Goal: Register for event/course

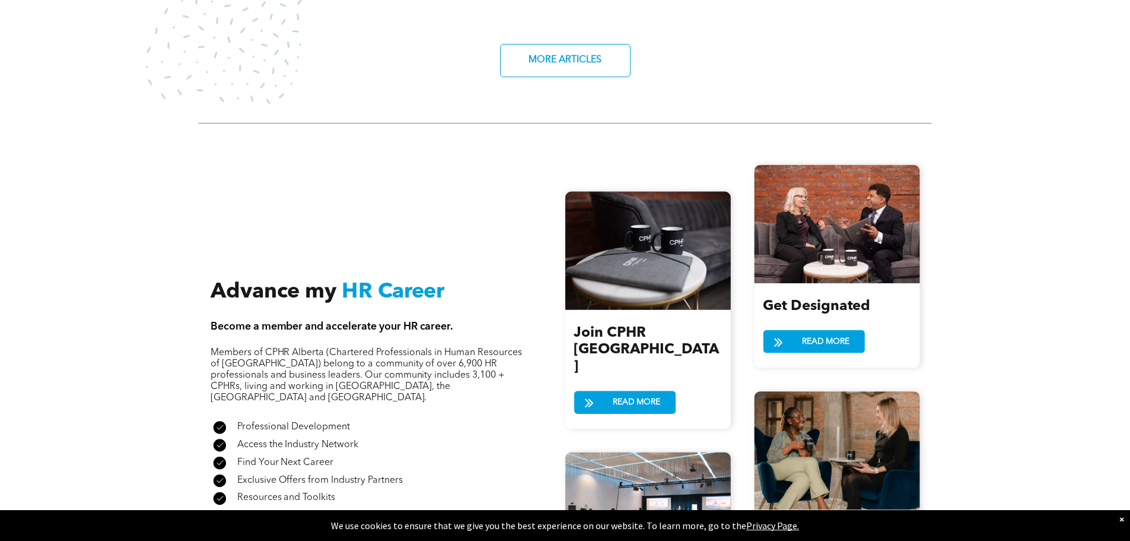
scroll to position [1305, 0]
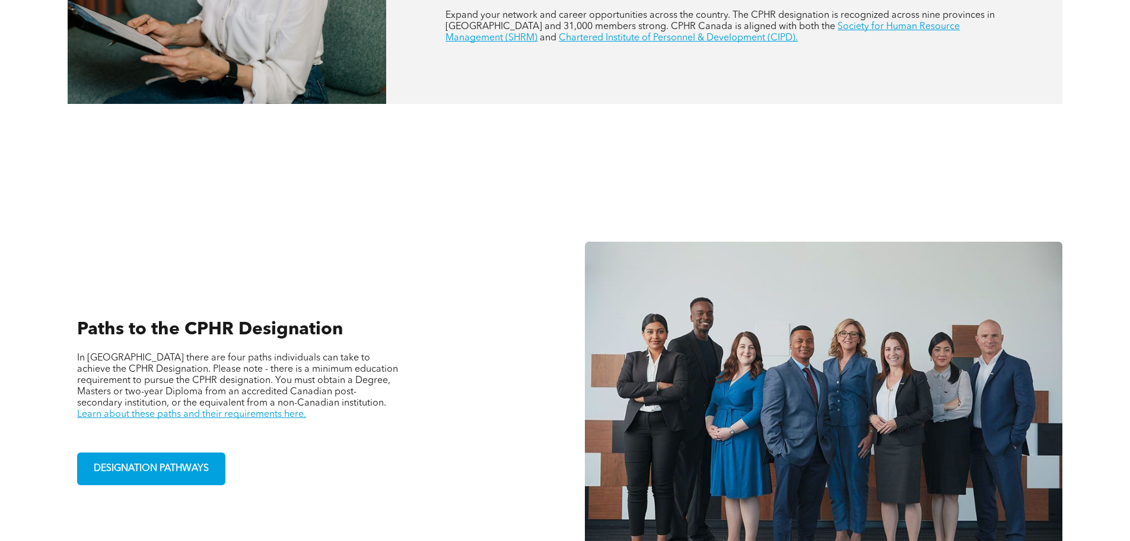
scroll to position [712, 0]
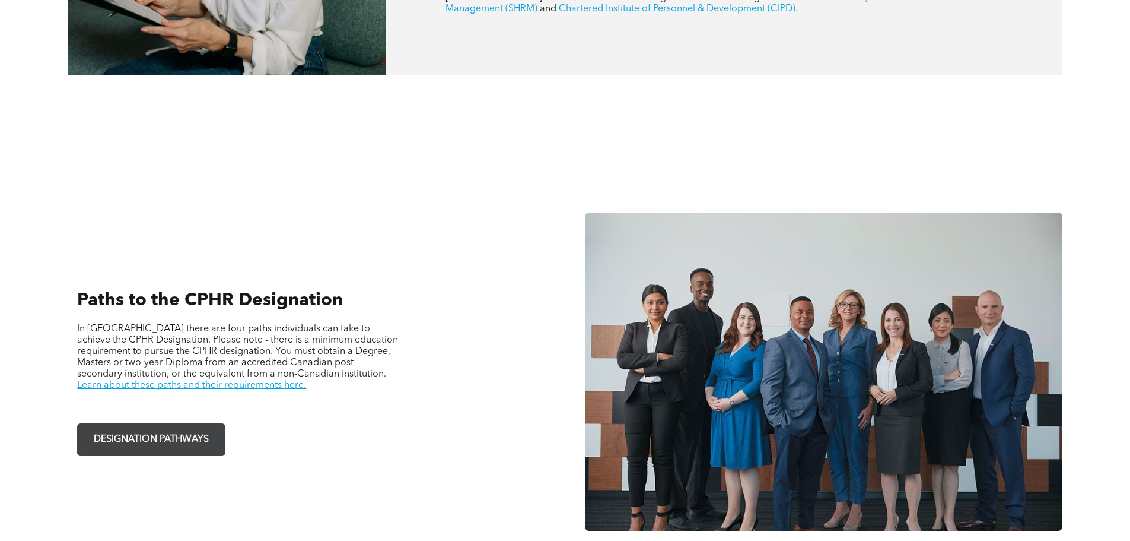
click at [179, 431] on span "DESIGNATION PATHWAYS" at bounding box center [151, 439] width 123 height 23
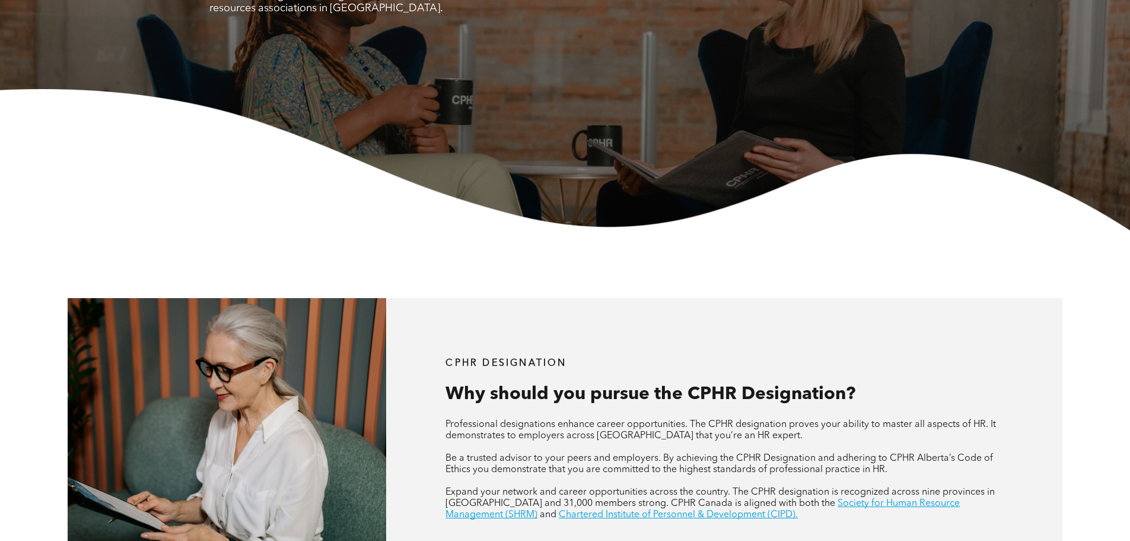
scroll to position [0, 0]
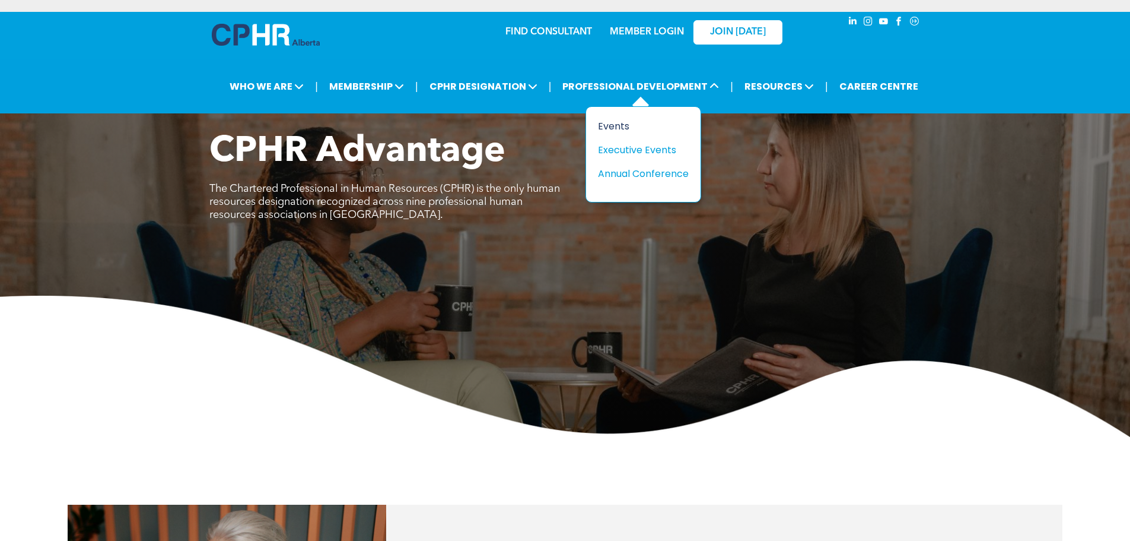
click at [626, 127] on div "Events" at bounding box center [639, 126] width 82 height 15
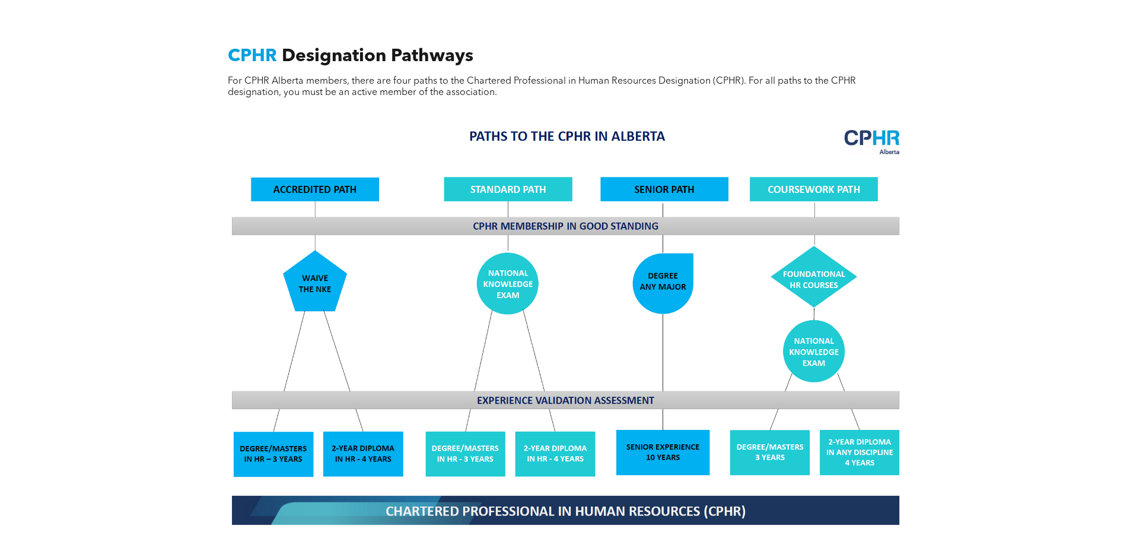
scroll to position [1127, 0]
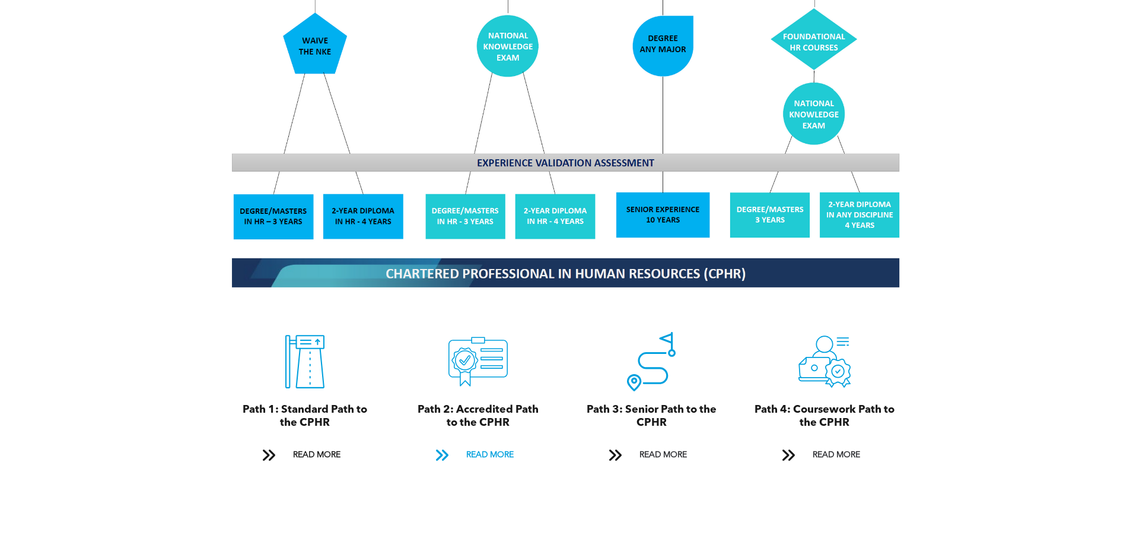
click at [491, 444] on span "READ MORE" at bounding box center [490, 455] width 56 height 22
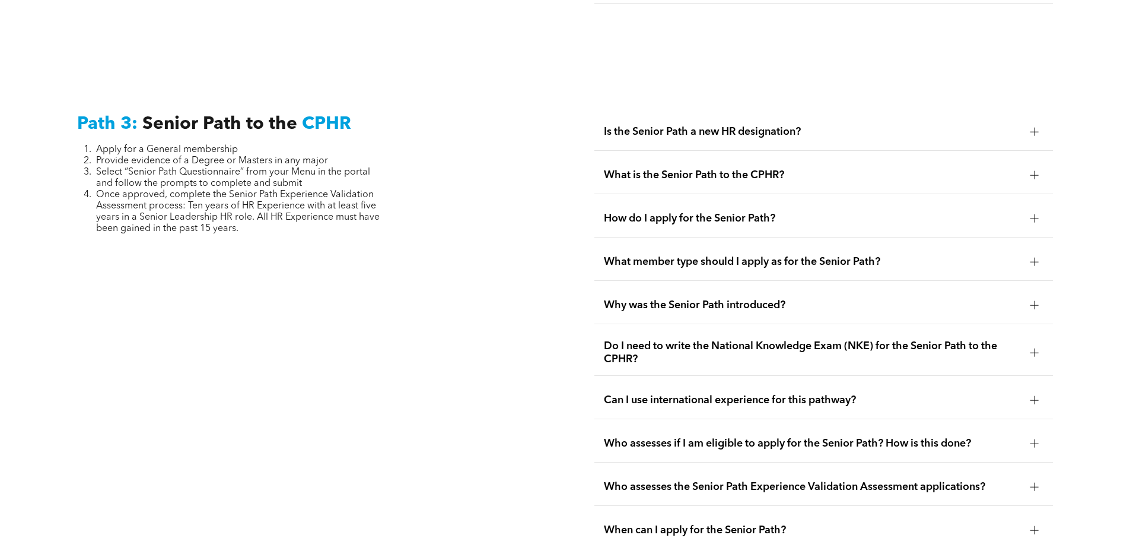
scroll to position [3304, 0]
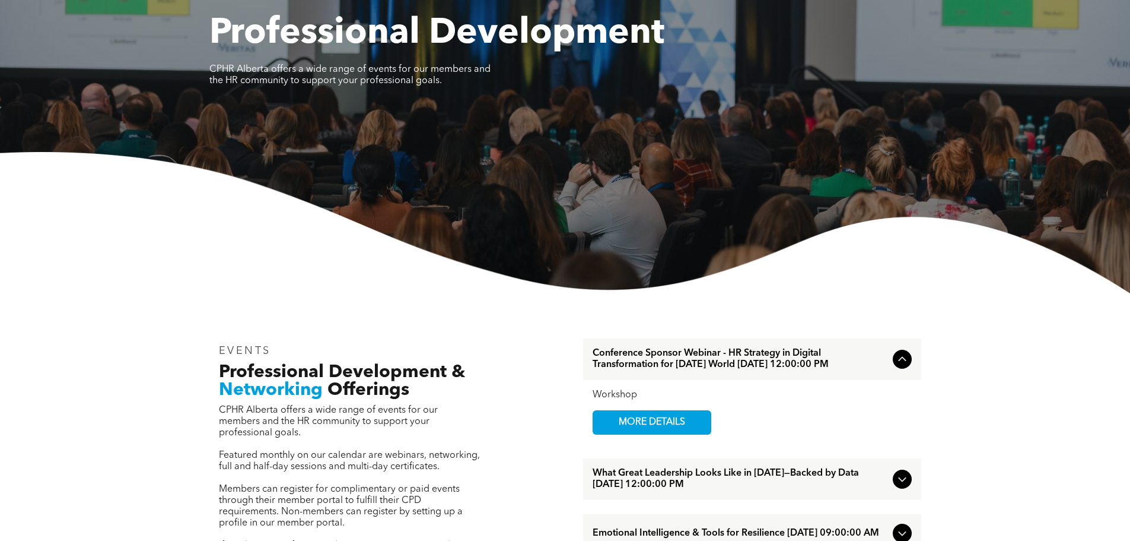
scroll to position [297, 0]
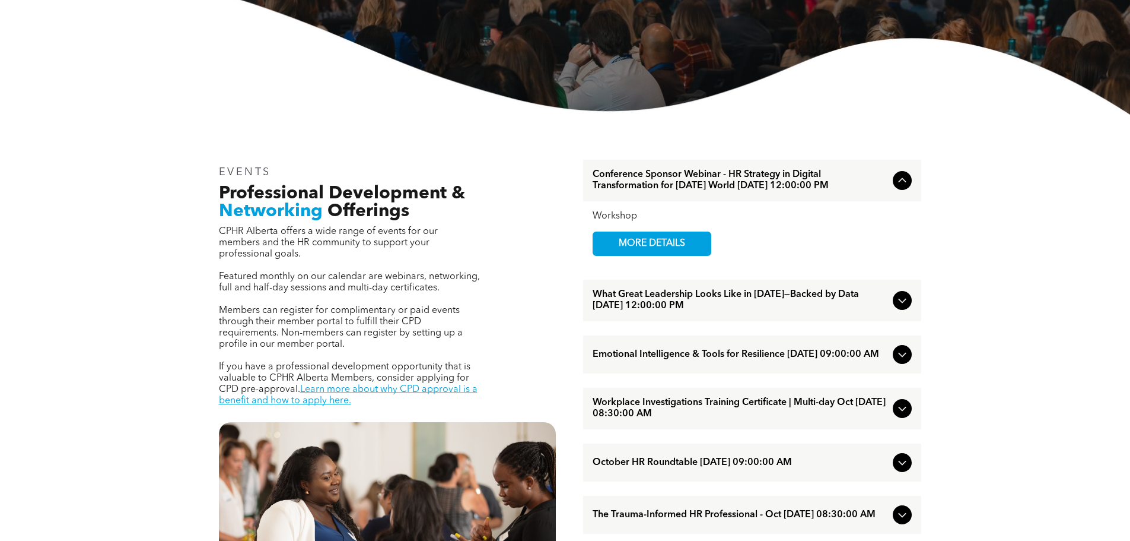
drag, startPoint x: 877, startPoint y: 186, endPoint x: 1082, endPoint y: 191, distance: 204.8
click at [673, 255] on span "MORE DETAILS" at bounding box center [652, 243] width 94 height 23
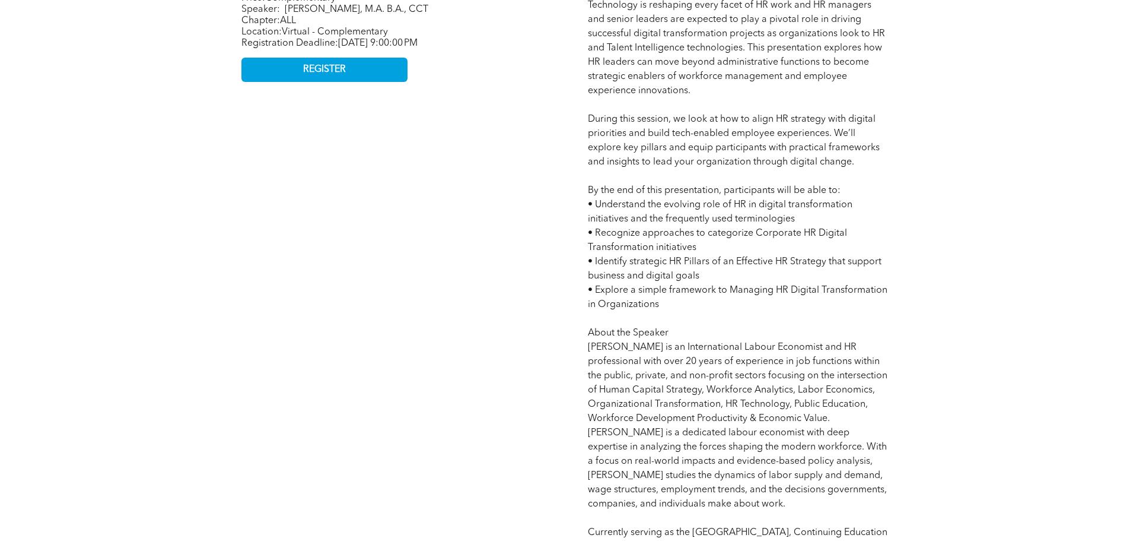
scroll to position [356, 0]
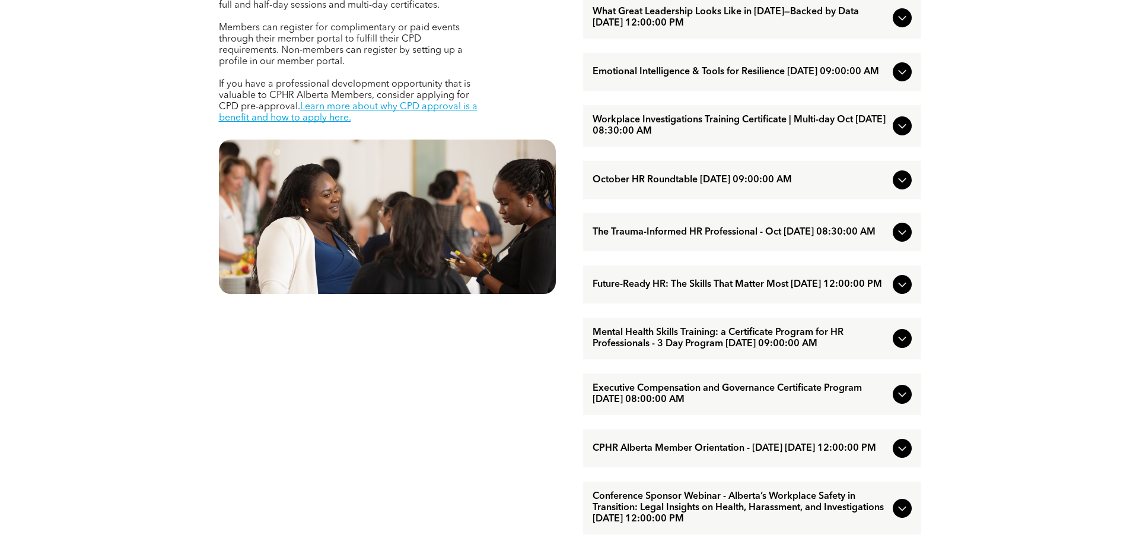
scroll to position [593, 0]
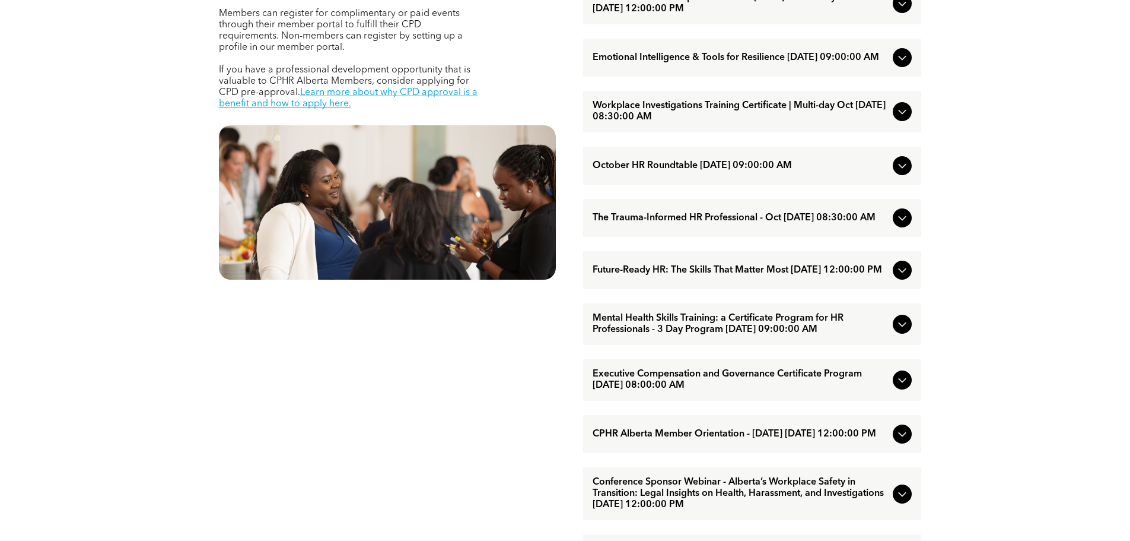
click at [908, 277] on icon at bounding box center [902, 270] width 14 height 14
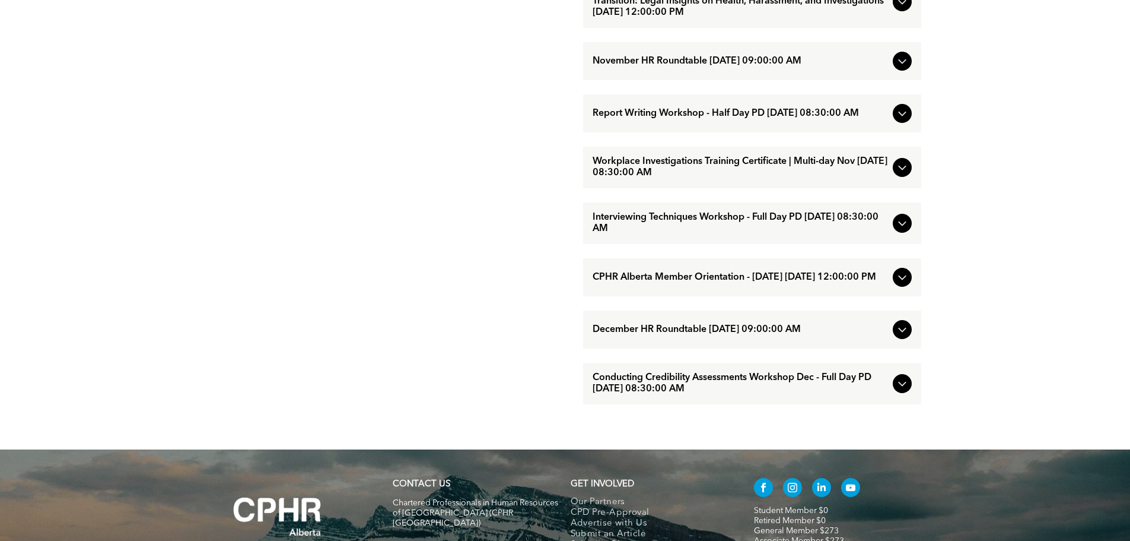
scroll to position [1246, 0]
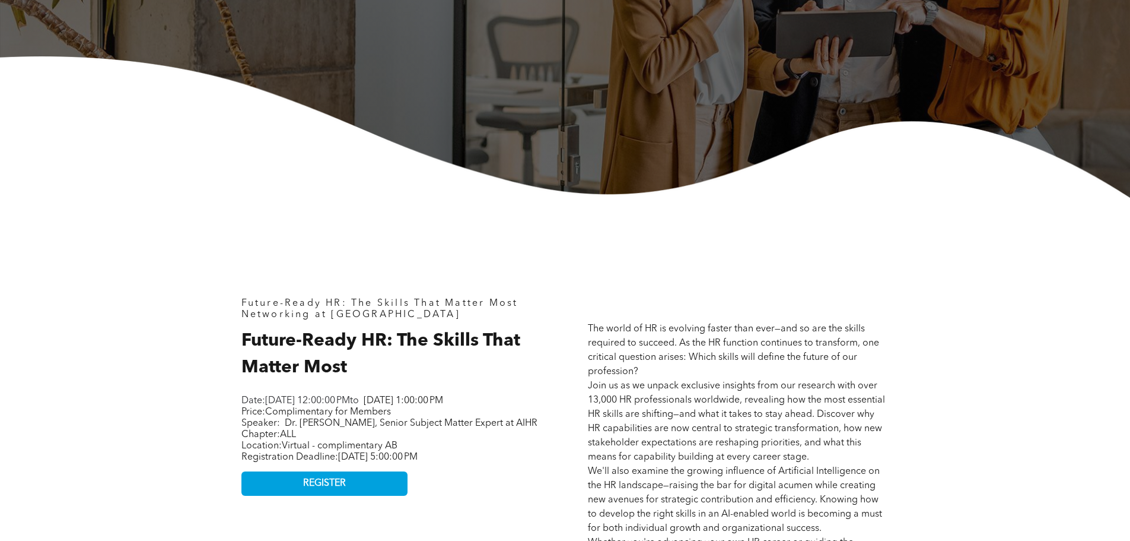
scroll to position [415, 0]
